Goal: Task Accomplishment & Management: Use online tool/utility

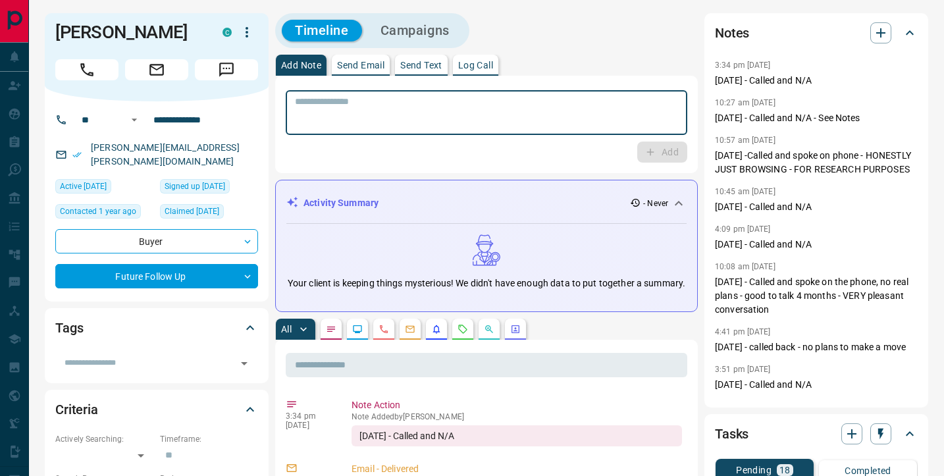
click at [381, 101] on textarea at bounding box center [486, 113] width 383 height 34
type textarea "**********"
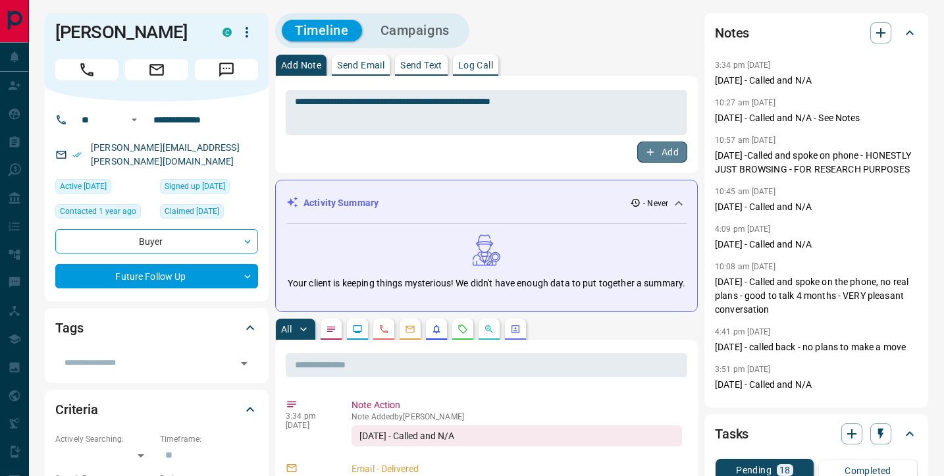
click at [657, 155] on button "Add" at bounding box center [662, 151] width 50 height 21
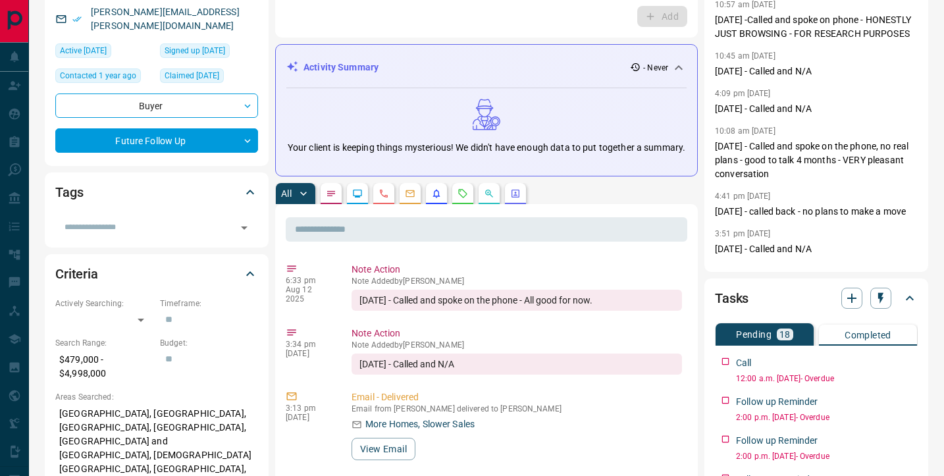
scroll to position [363, 0]
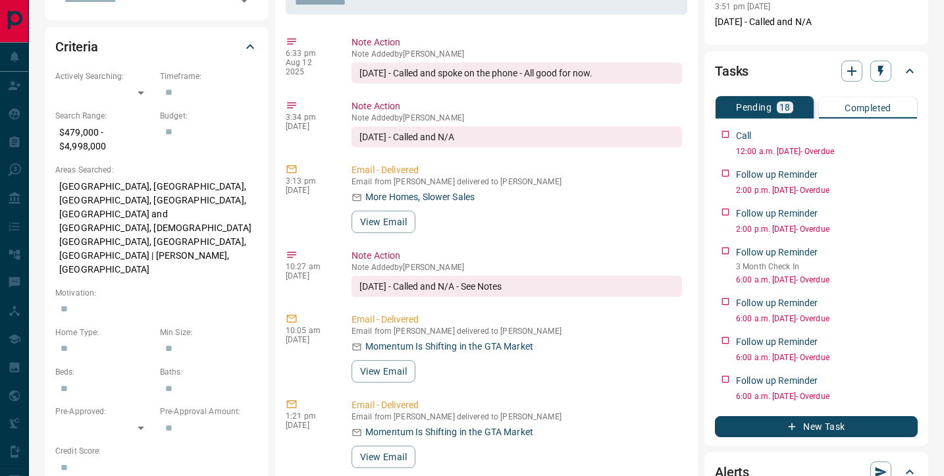
click at [842, 424] on button "New Task" at bounding box center [816, 426] width 203 height 21
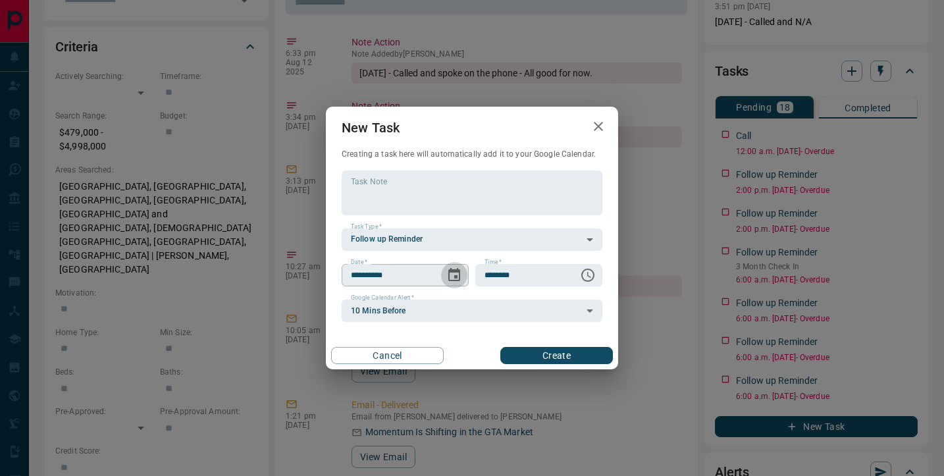
click at [455, 267] on icon "Choose date, selected date is Aug 13, 2025" at bounding box center [454, 275] width 16 height 16
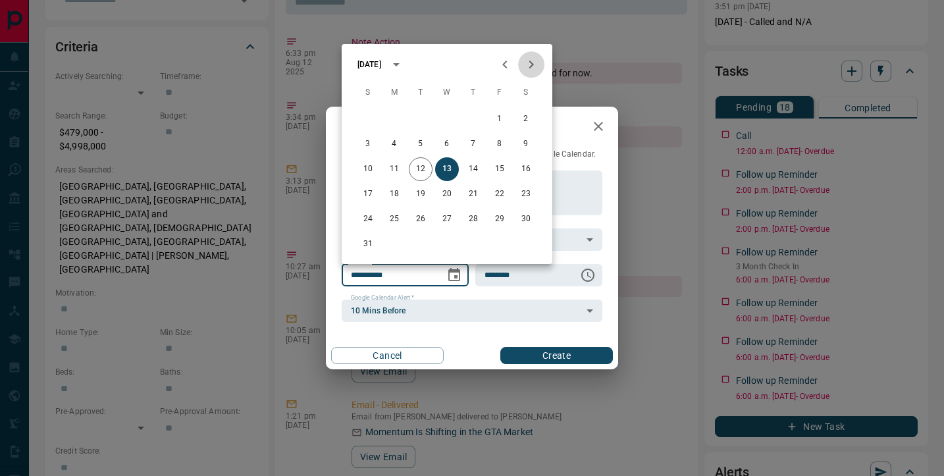
click at [530, 67] on icon "Next month" at bounding box center [531, 65] width 5 height 8
click at [536, 59] on icon "Next month" at bounding box center [531, 65] width 16 height 16
click at [427, 141] on button "7" at bounding box center [421, 144] width 24 height 24
type input "**********"
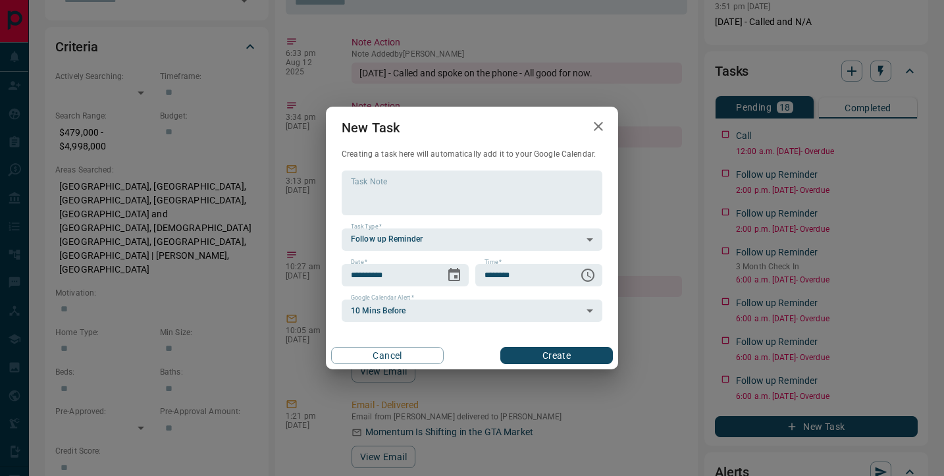
click at [557, 351] on button "Create" at bounding box center [556, 355] width 113 height 17
